Goal: Find specific page/section: Find specific page/section

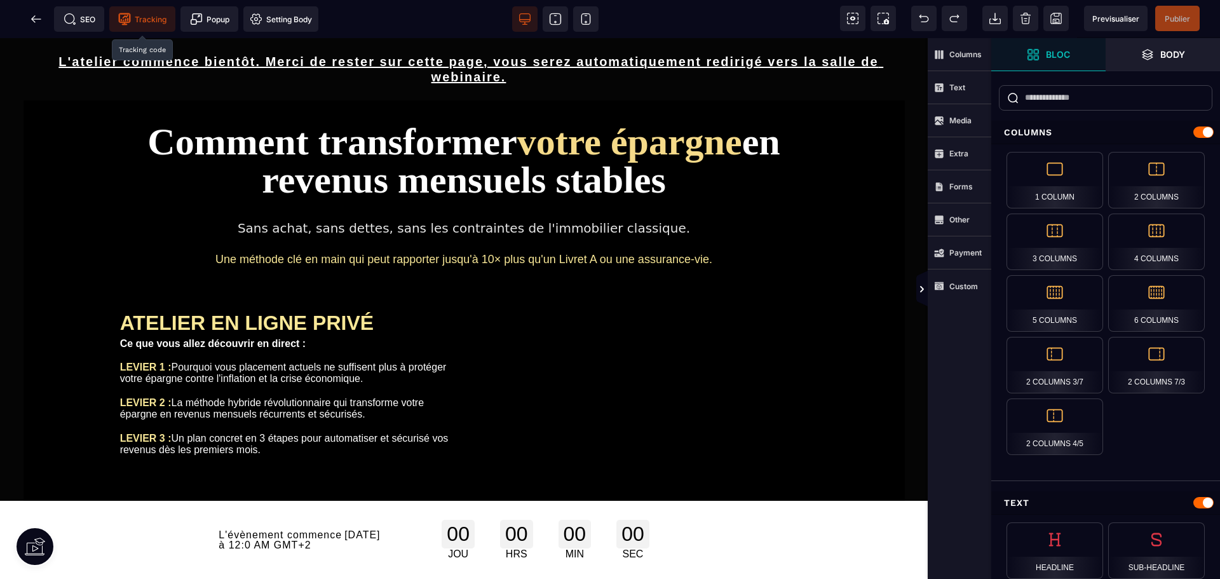
click at [141, 22] on span "Tracking" at bounding box center [142, 19] width 48 height 13
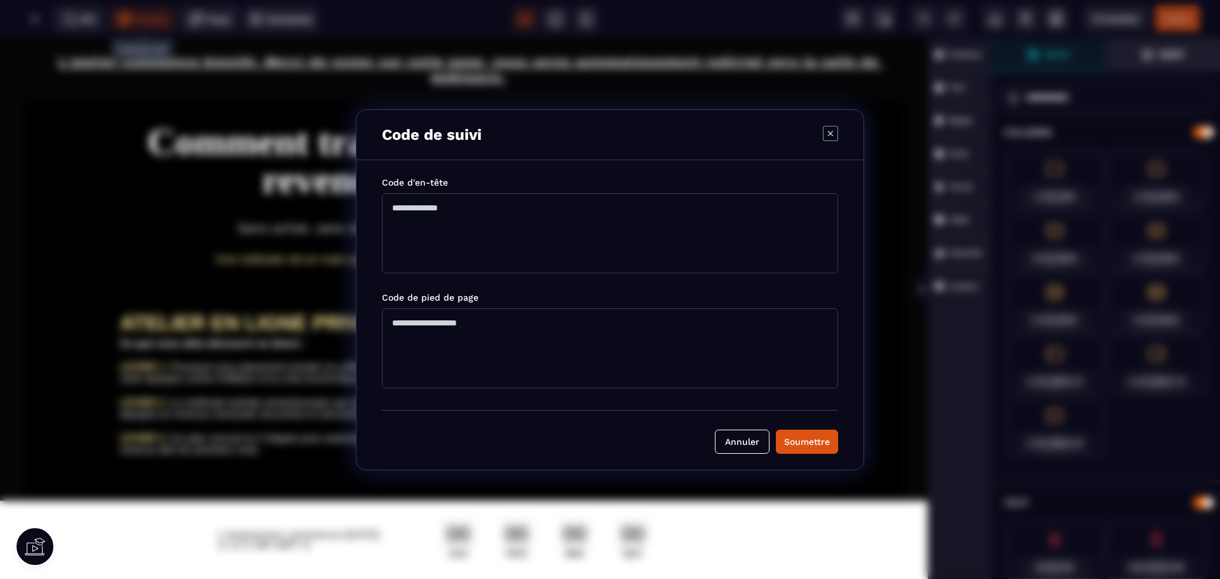
drag, startPoint x: 731, startPoint y: 434, endPoint x: 673, endPoint y: 401, distance: 66.3
click at [730, 434] on button "Annuler" at bounding box center [742, 441] width 55 height 24
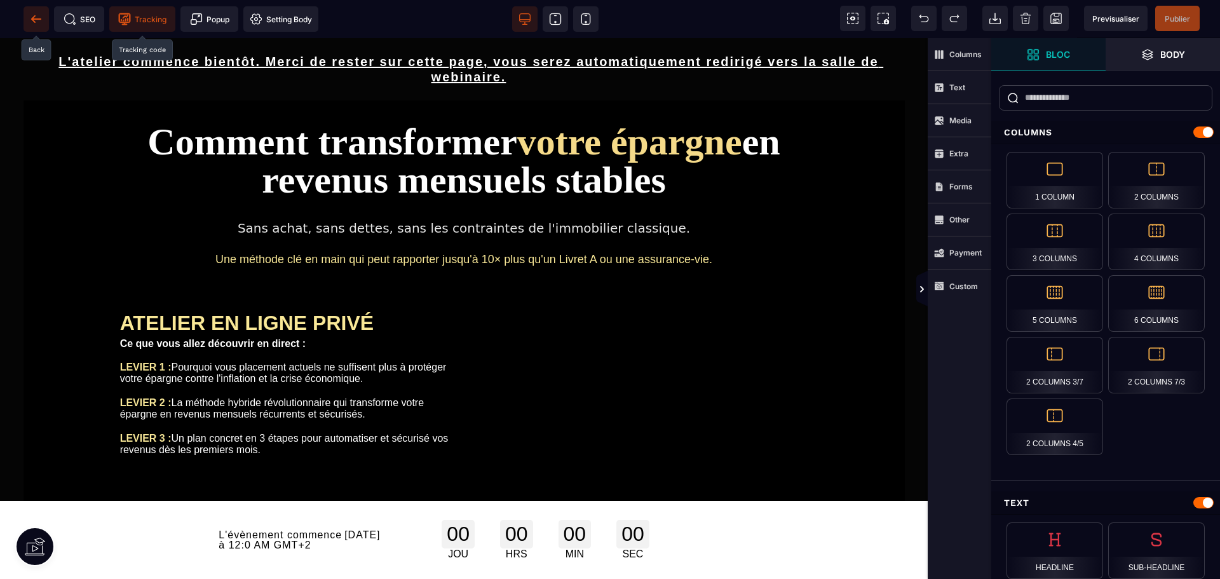
click at [28, 20] on span at bounding box center [36, 18] width 25 height 25
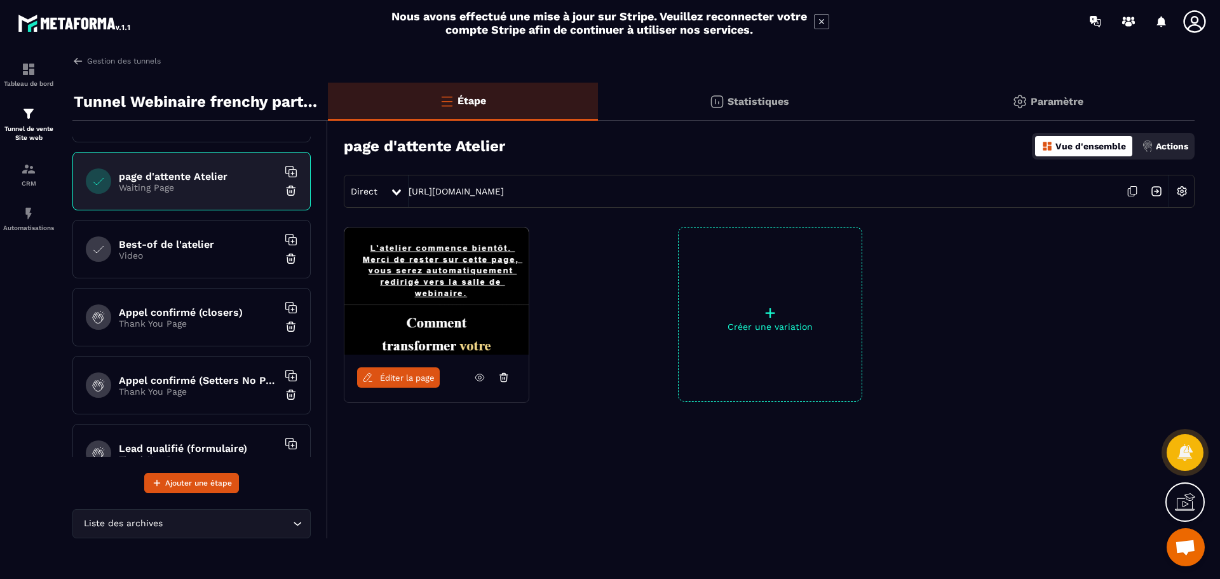
scroll to position [191, 0]
click at [215, 253] on p "Video" at bounding box center [198, 253] width 159 height 10
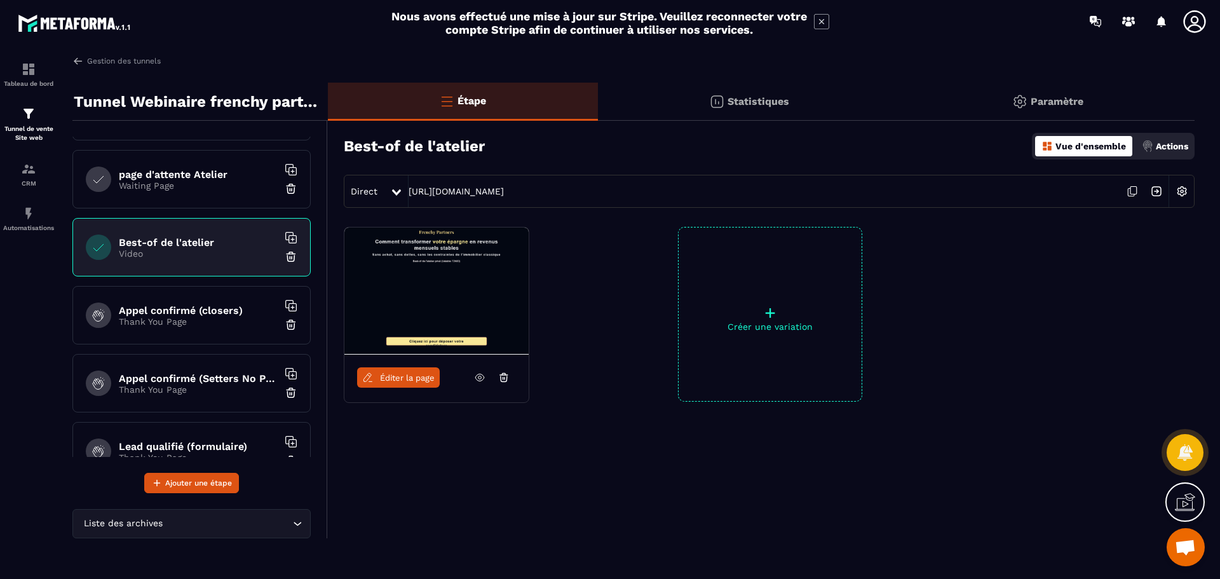
click at [396, 373] on span "Éditer la page" at bounding box center [407, 378] width 55 height 10
